Goal: Use online tool/utility: Utilize a website feature to perform a specific function

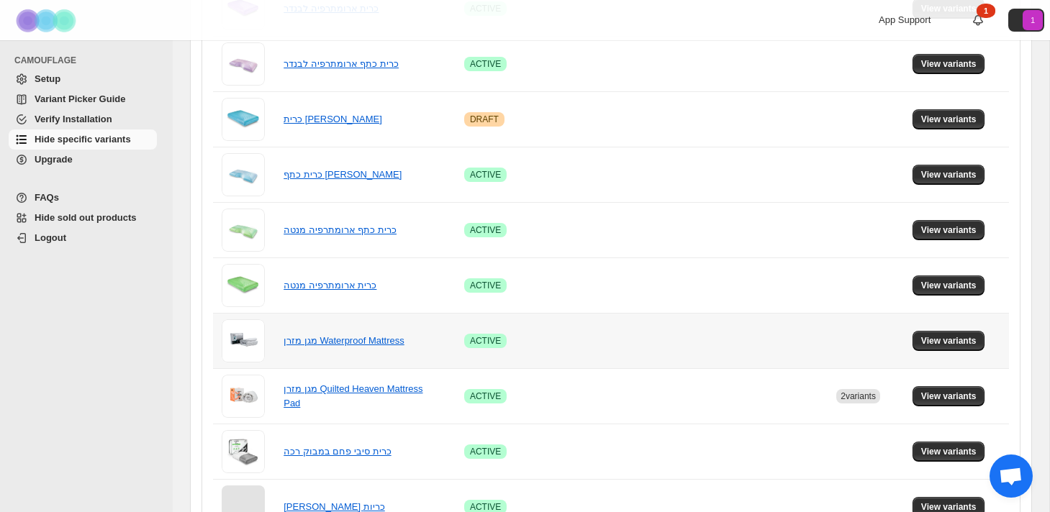
scroll to position [712, 0]
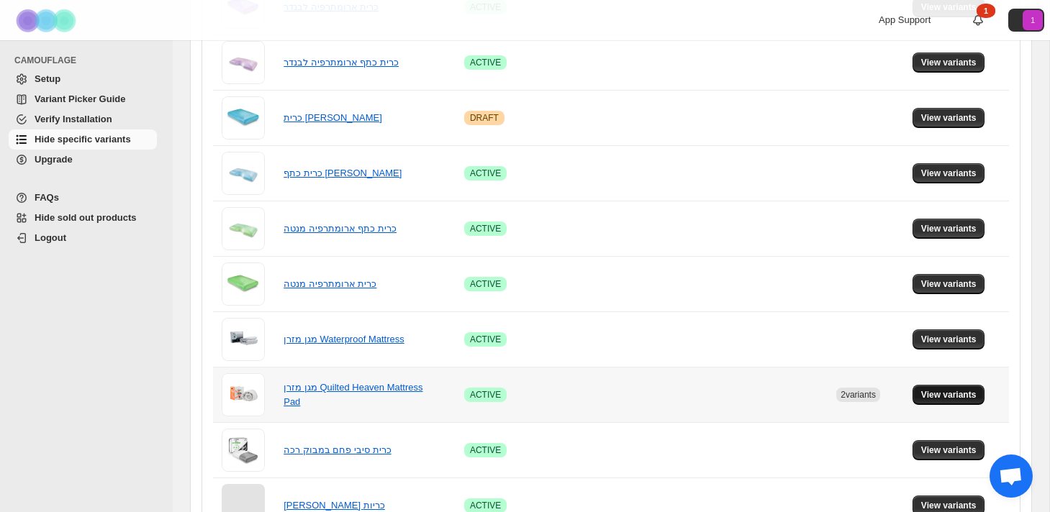
click at [943, 397] on span "View variants" at bounding box center [948, 395] width 55 height 12
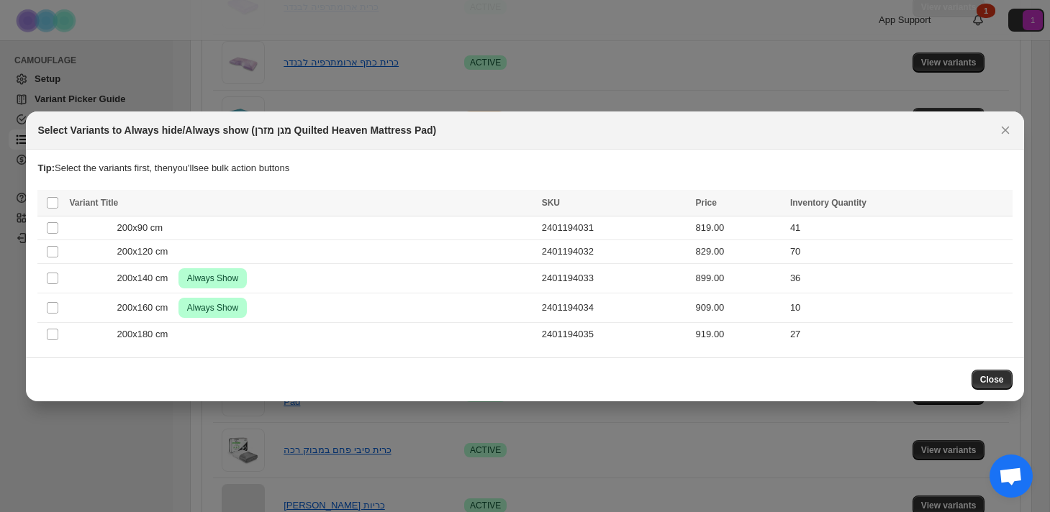
scroll to position [0, 0]
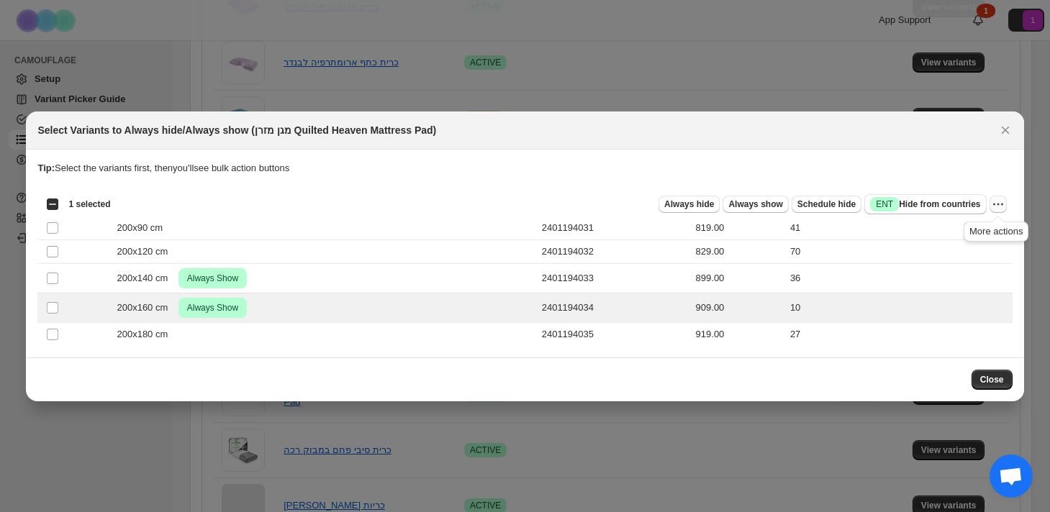
click at [1003, 205] on icon "More actions" at bounding box center [998, 204] width 14 height 14
click at [962, 252] on span "Undo always show" at bounding box center [932, 256] width 78 height 11
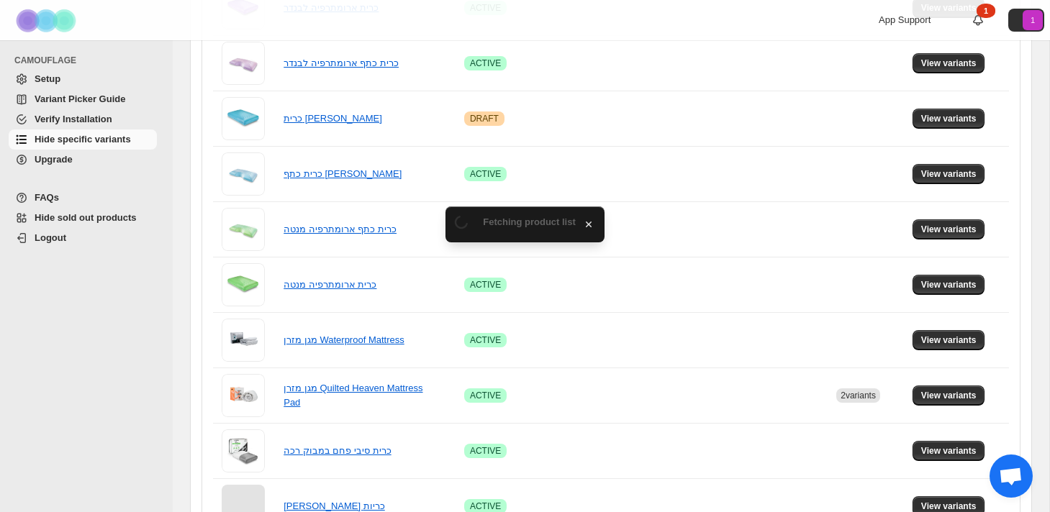
scroll to position [712, 0]
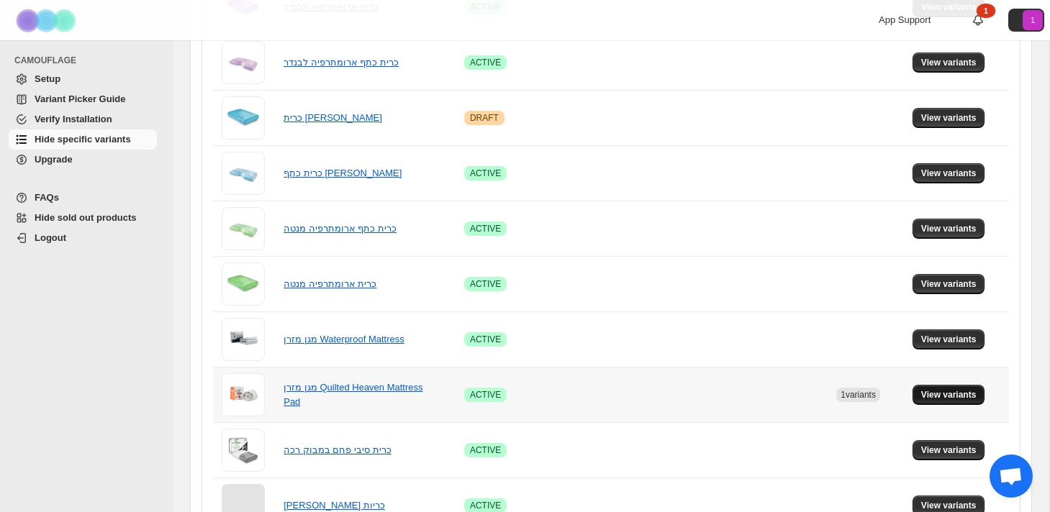
click at [952, 397] on span "View variants" at bounding box center [948, 395] width 55 height 12
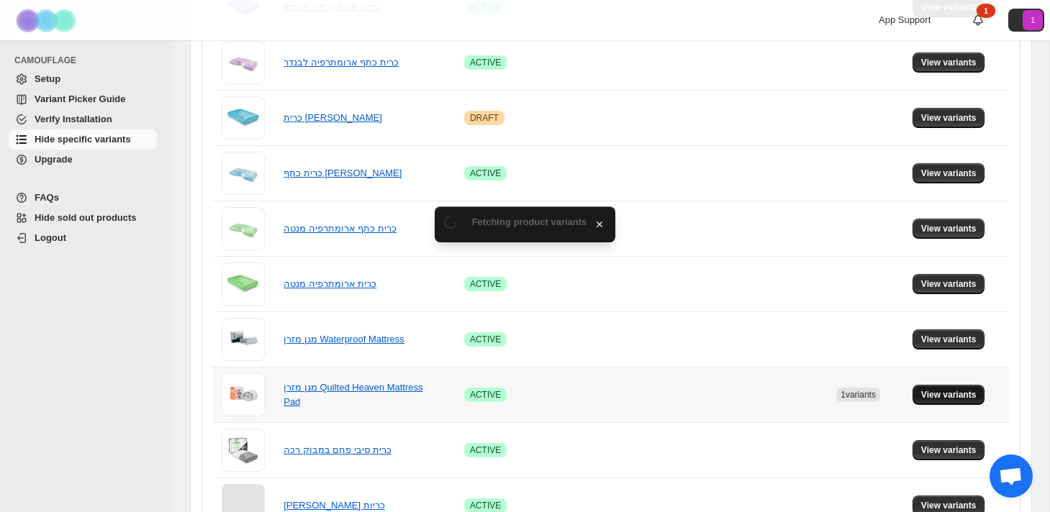
click at [952, 397] on span "View variants" at bounding box center [948, 395] width 55 height 12
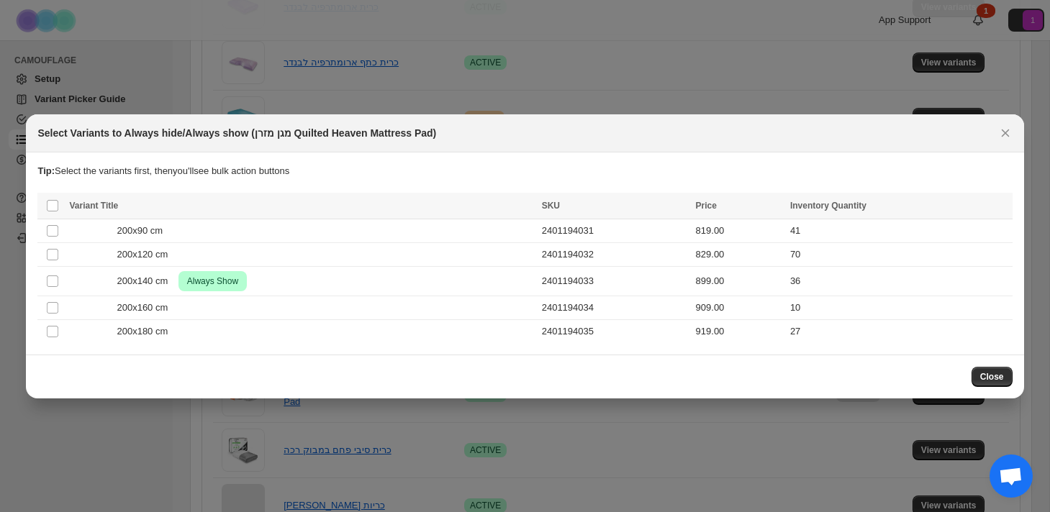
scroll to position [0, 0]
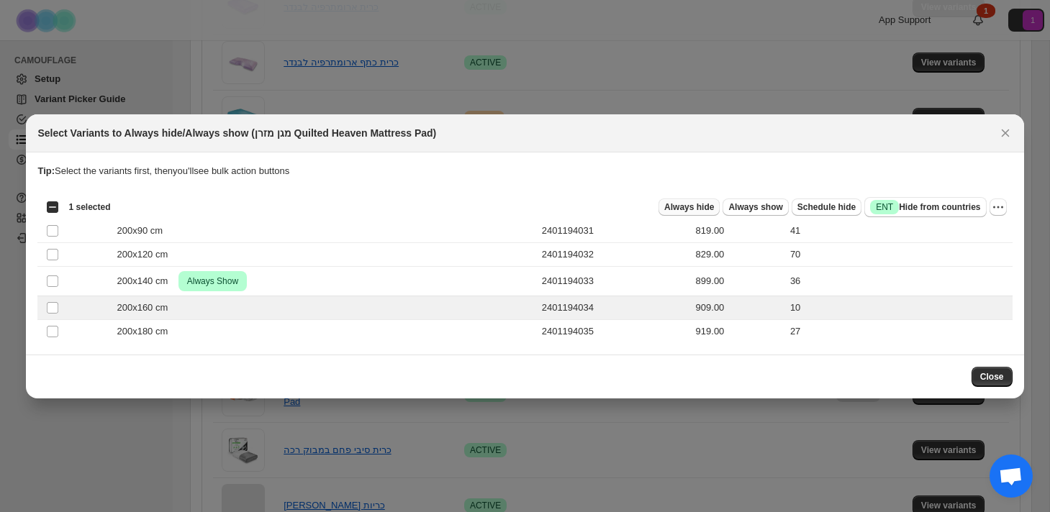
click at [695, 207] on span "Always hide" at bounding box center [689, 208] width 50 height 12
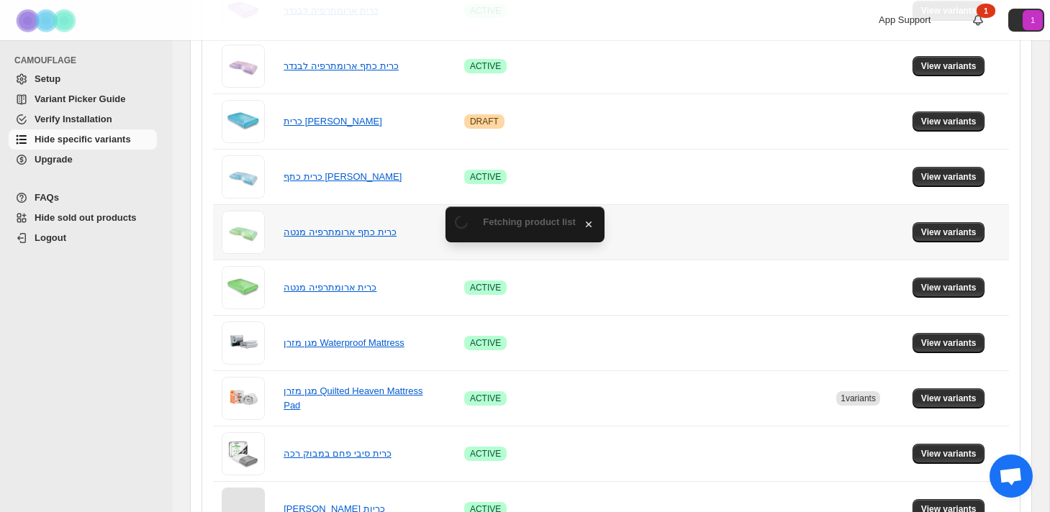
scroll to position [712, 0]
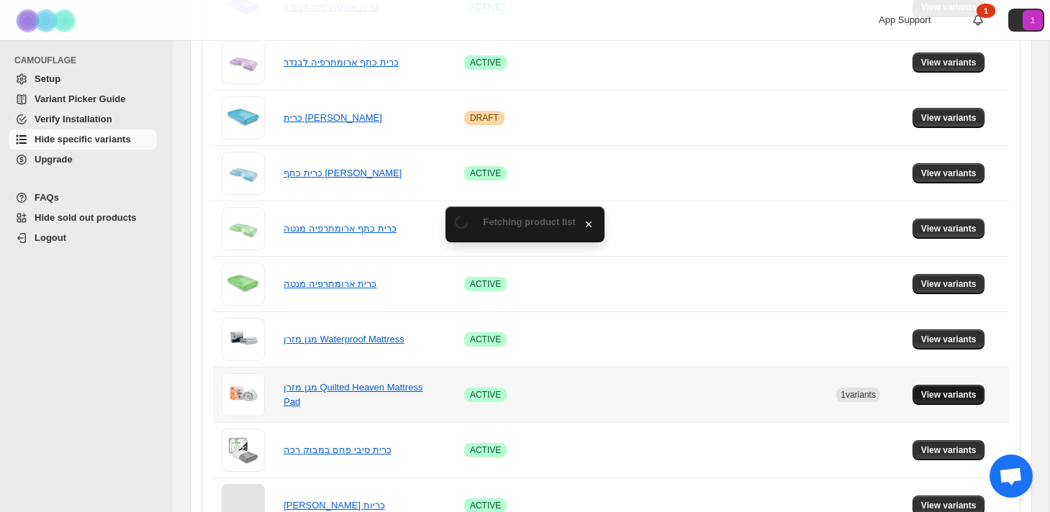
click at [959, 389] on button "View variants" at bounding box center [949, 395] width 73 height 20
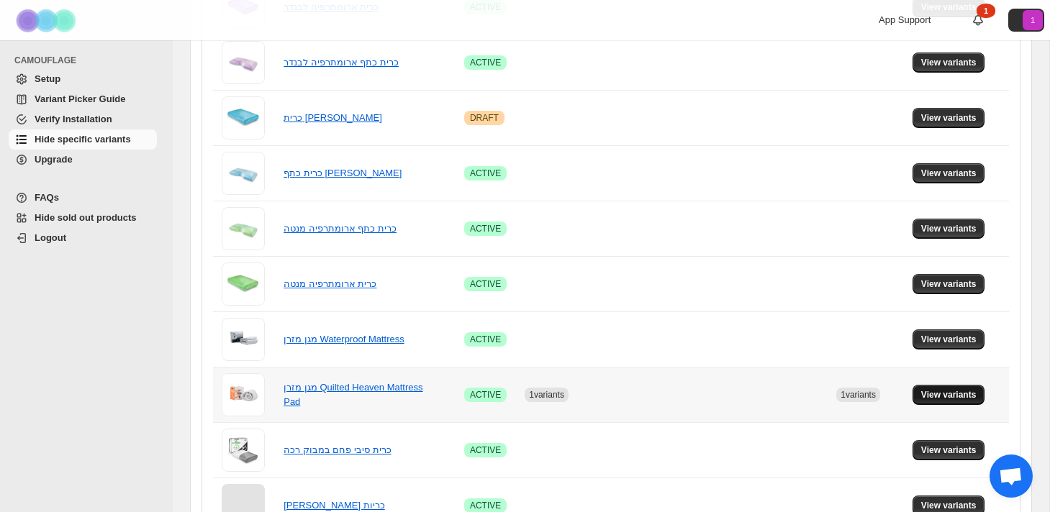
click at [944, 398] on span "View variants" at bounding box center [948, 395] width 55 height 12
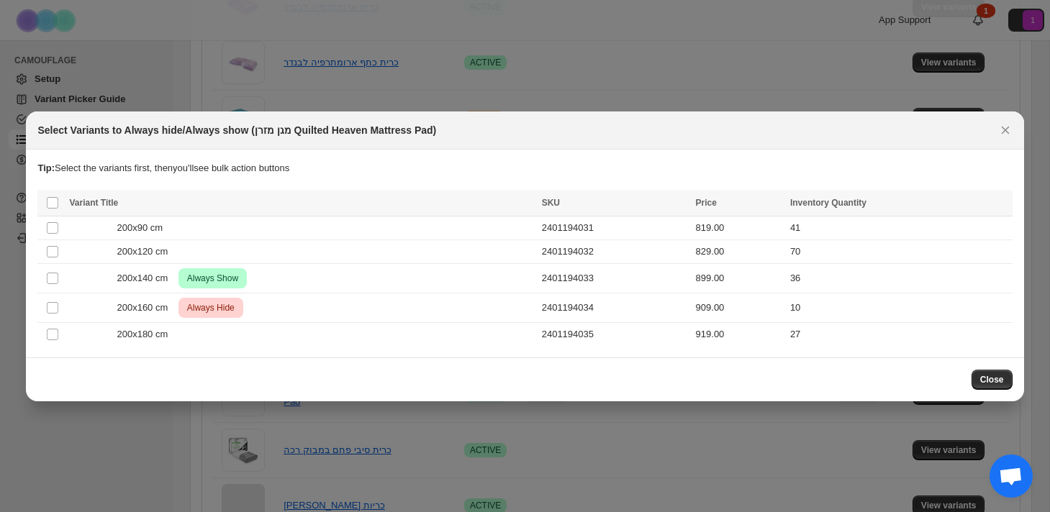
scroll to position [854, 0]
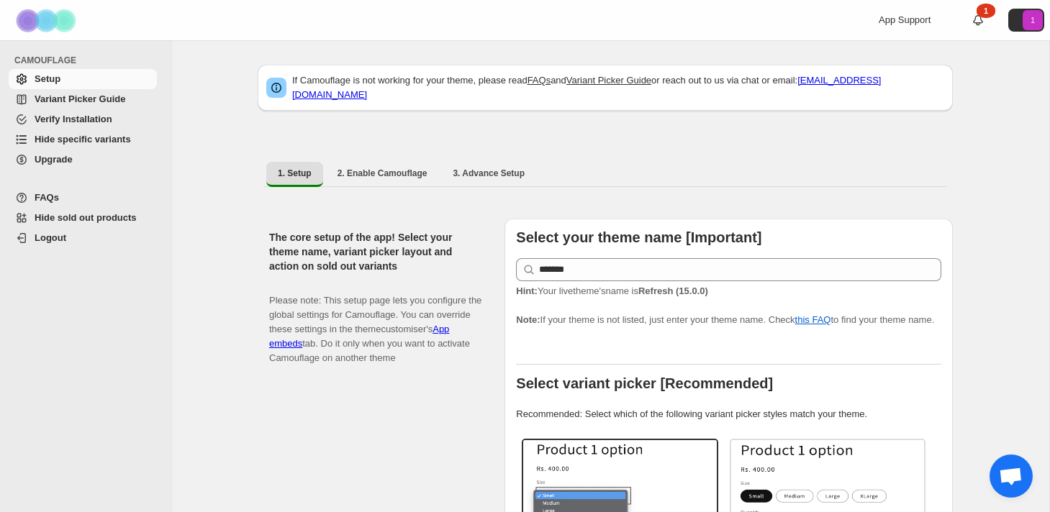
click at [110, 143] on span "Hide specific variants" at bounding box center [83, 139] width 96 height 11
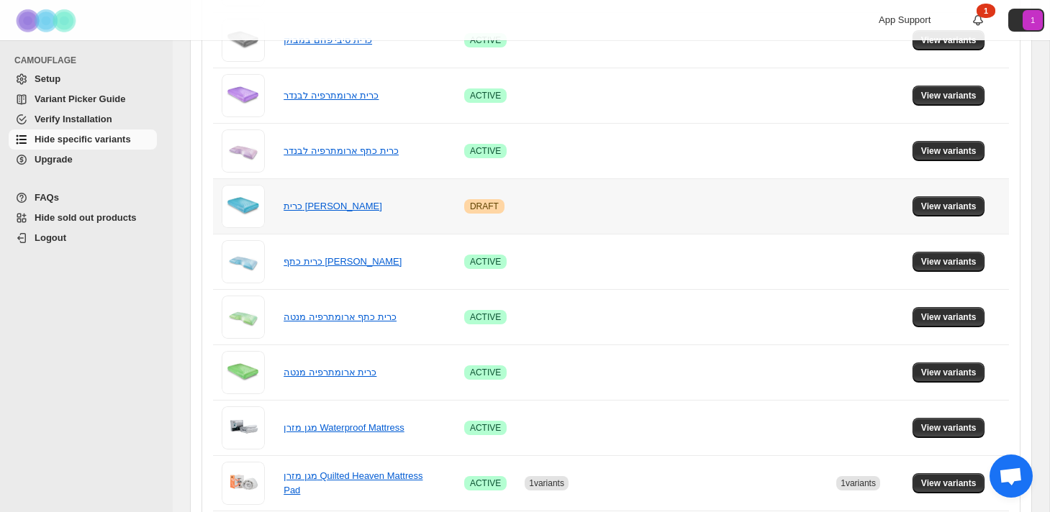
scroll to position [854, 0]
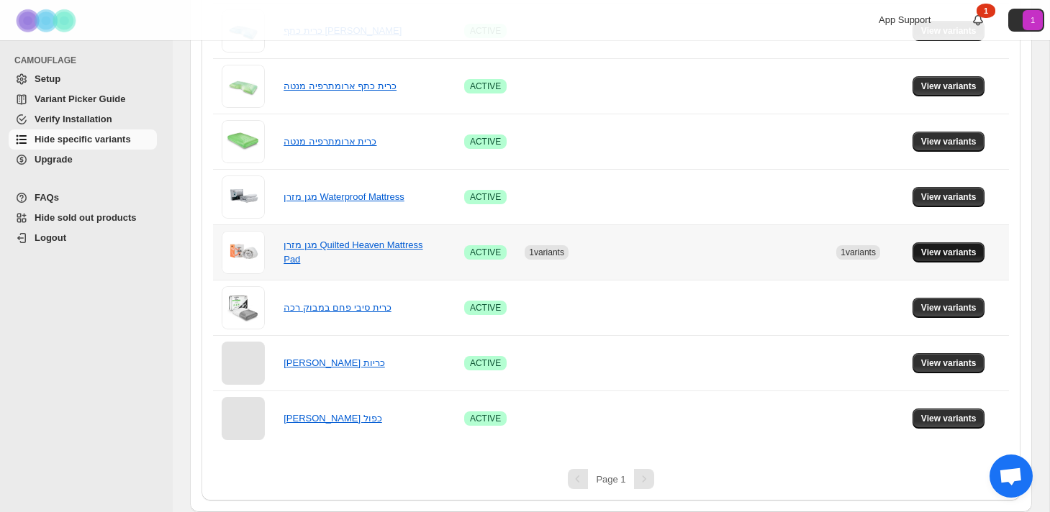
click at [972, 254] on span "View variants" at bounding box center [948, 253] width 55 height 12
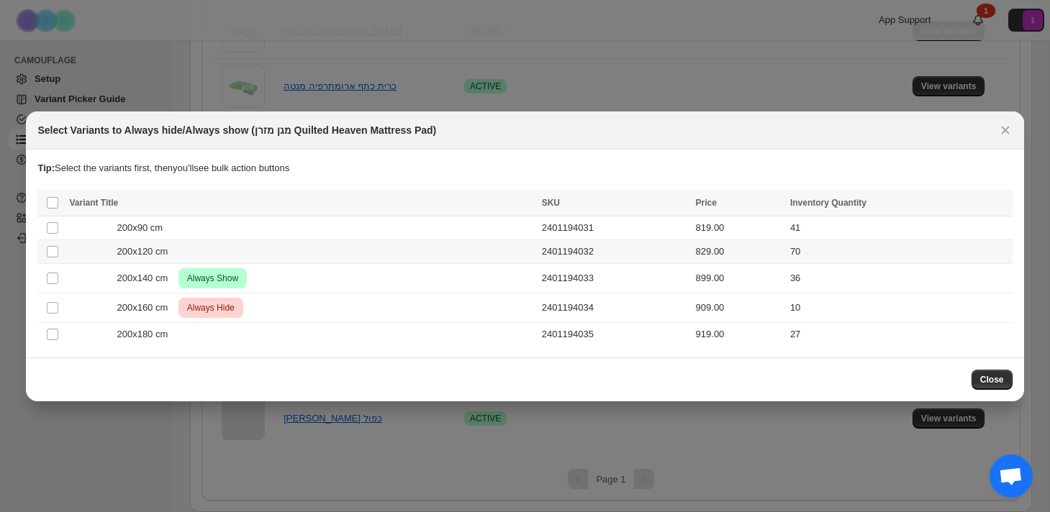
scroll to position [0, 0]
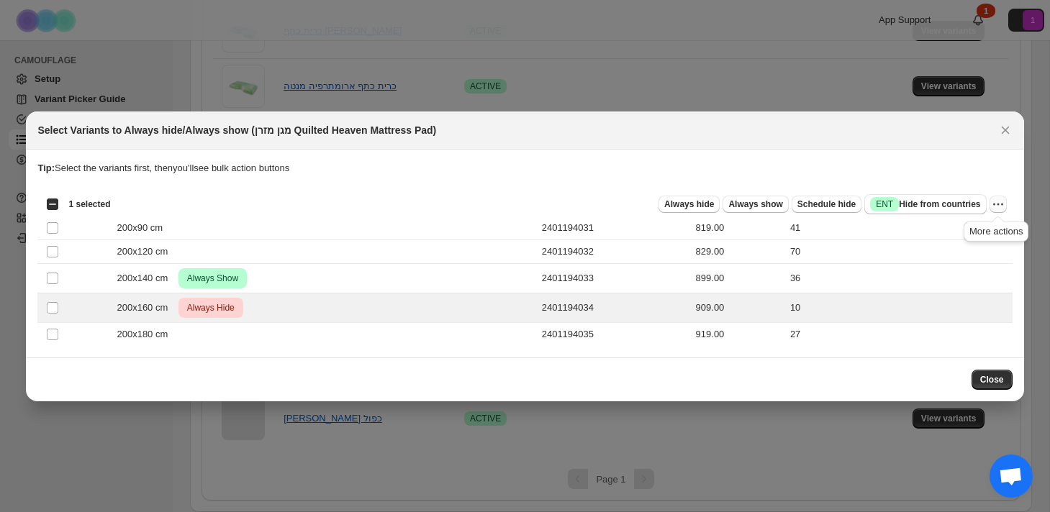
click at [1001, 199] on icon "More actions" at bounding box center [998, 204] width 14 height 14
click at [967, 235] on span "Undo always hide" at bounding box center [945, 232] width 104 height 14
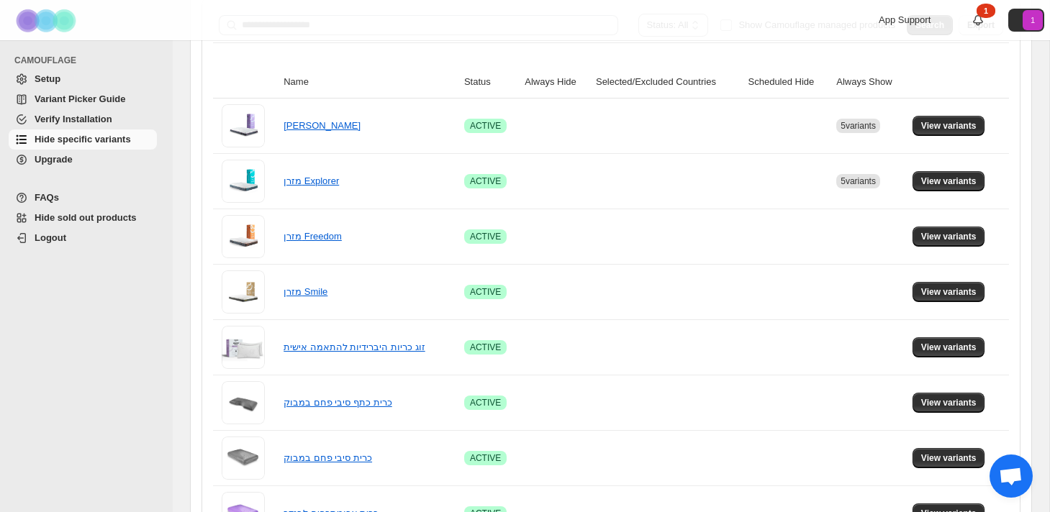
scroll to position [174, 0]
